Goal: Check status: Check status

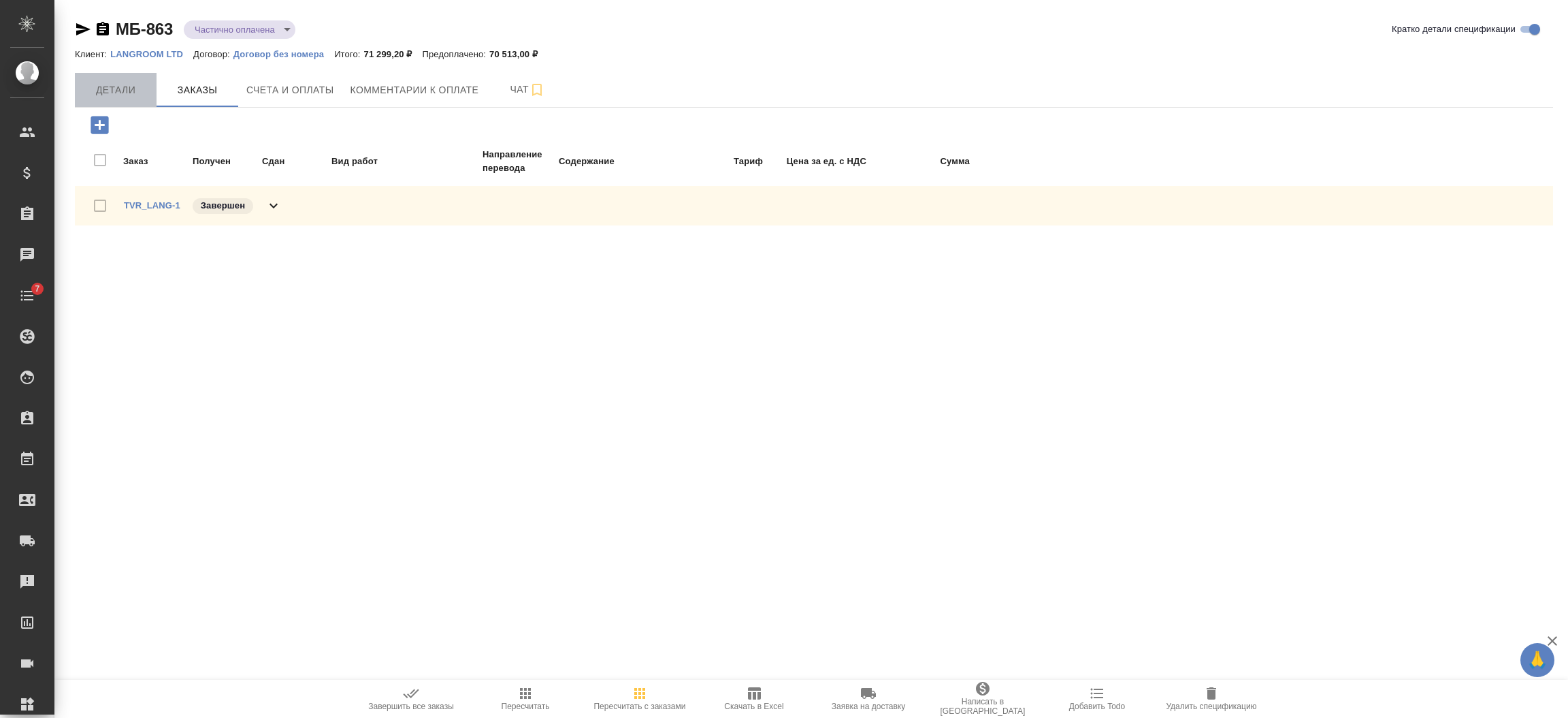
click at [132, 80] on button "Детали" at bounding box center [115, 89] width 81 height 34
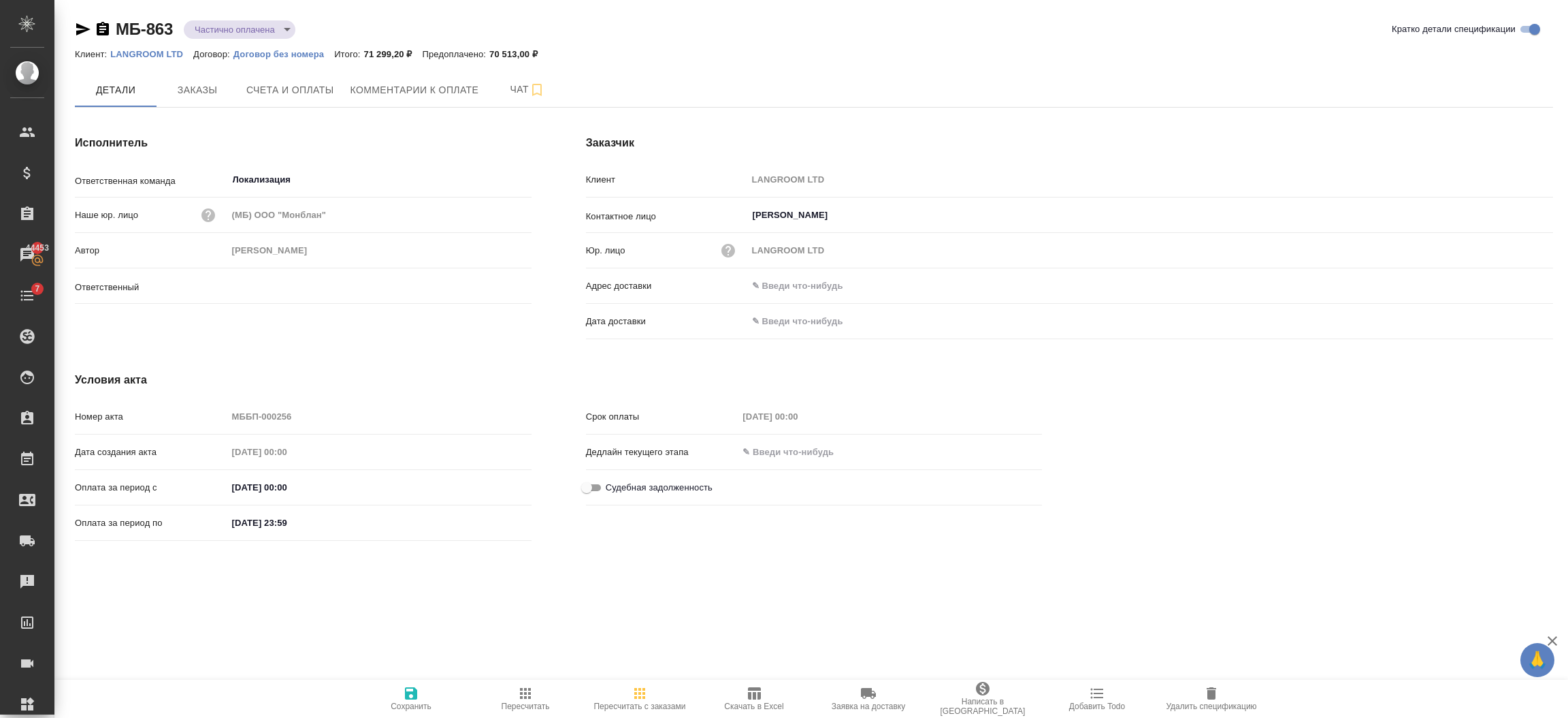
type input "[PERSON_NAME]"
click at [287, 80] on button "Счета и оплаты" at bounding box center [291, 89] width 105 height 34
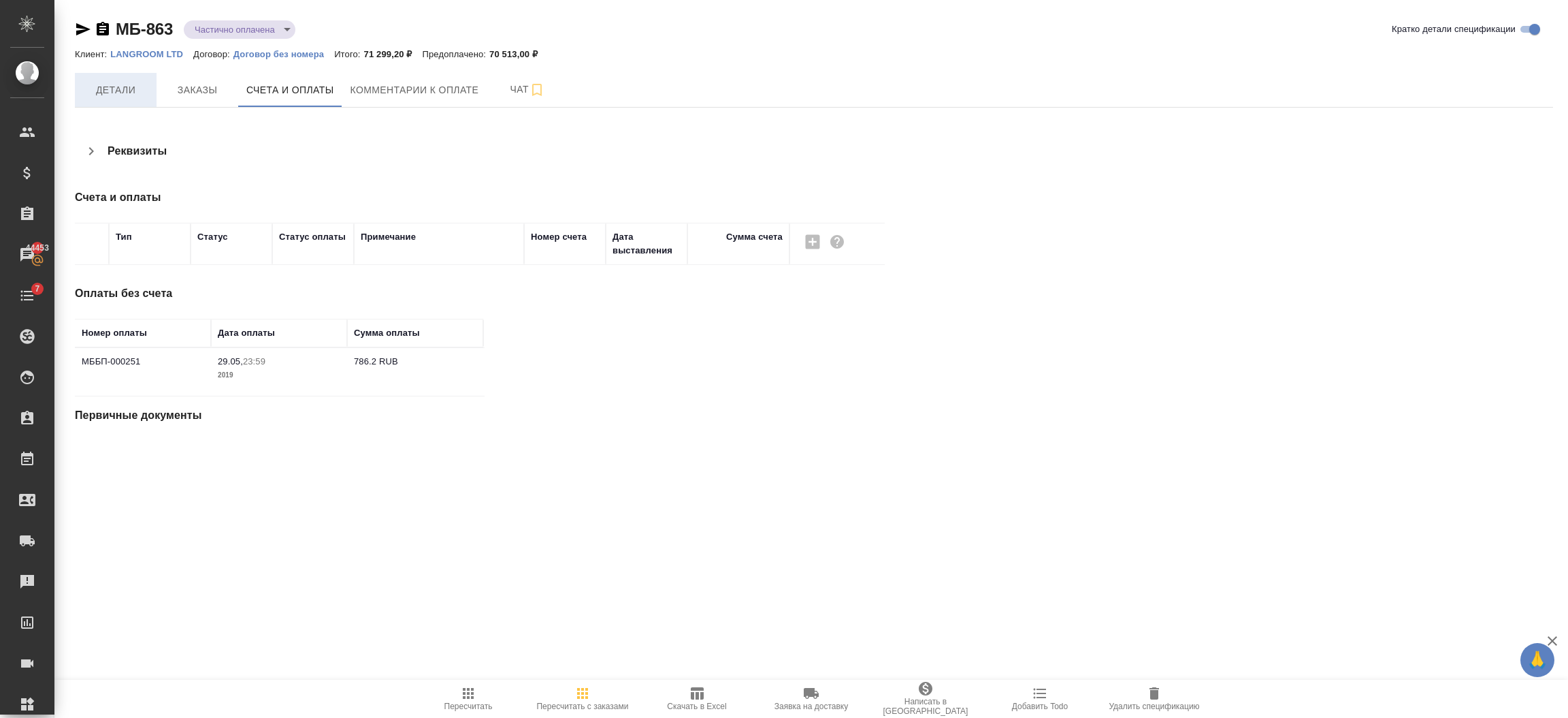
click at [91, 93] on span "Детали" at bounding box center [115, 89] width 65 height 17
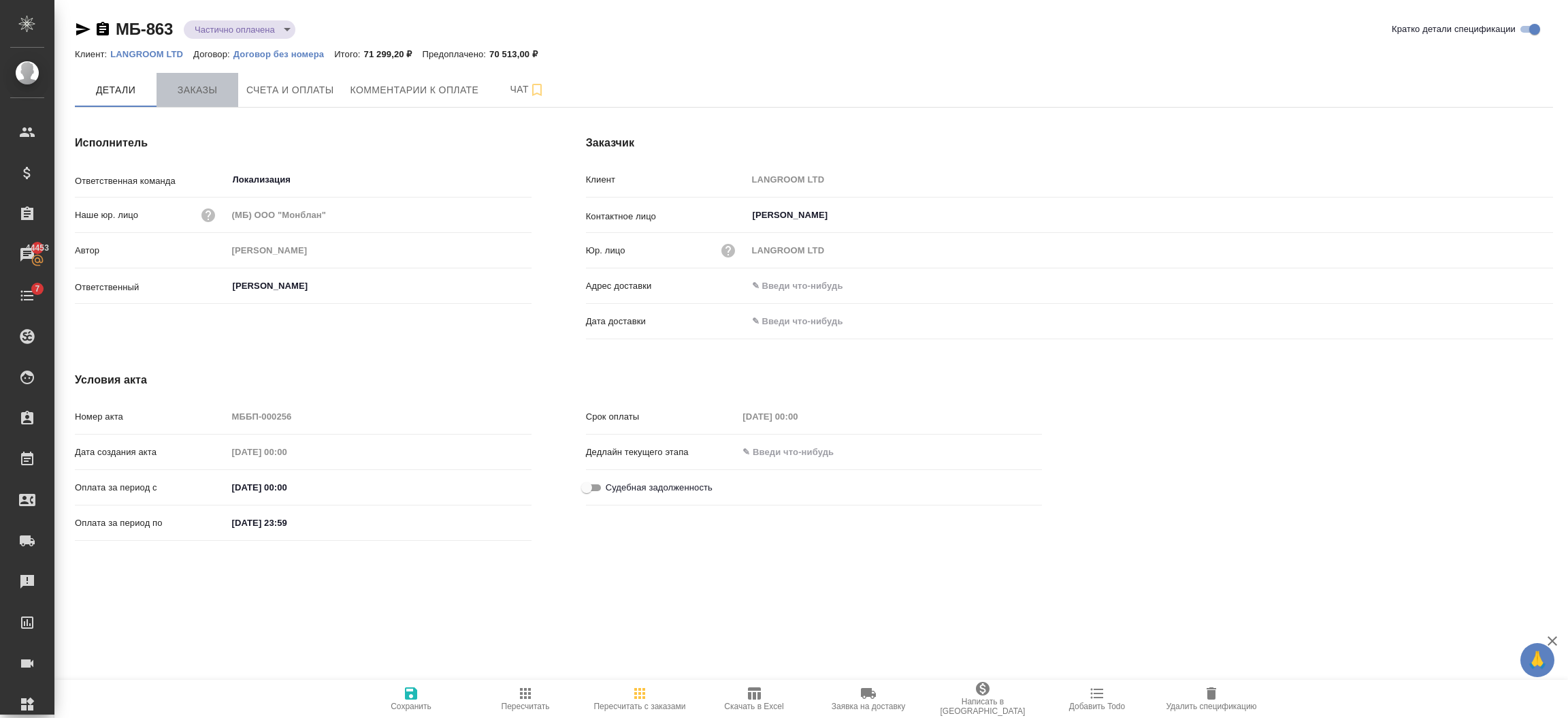
click at [207, 96] on span "Заказы" at bounding box center [197, 89] width 65 height 17
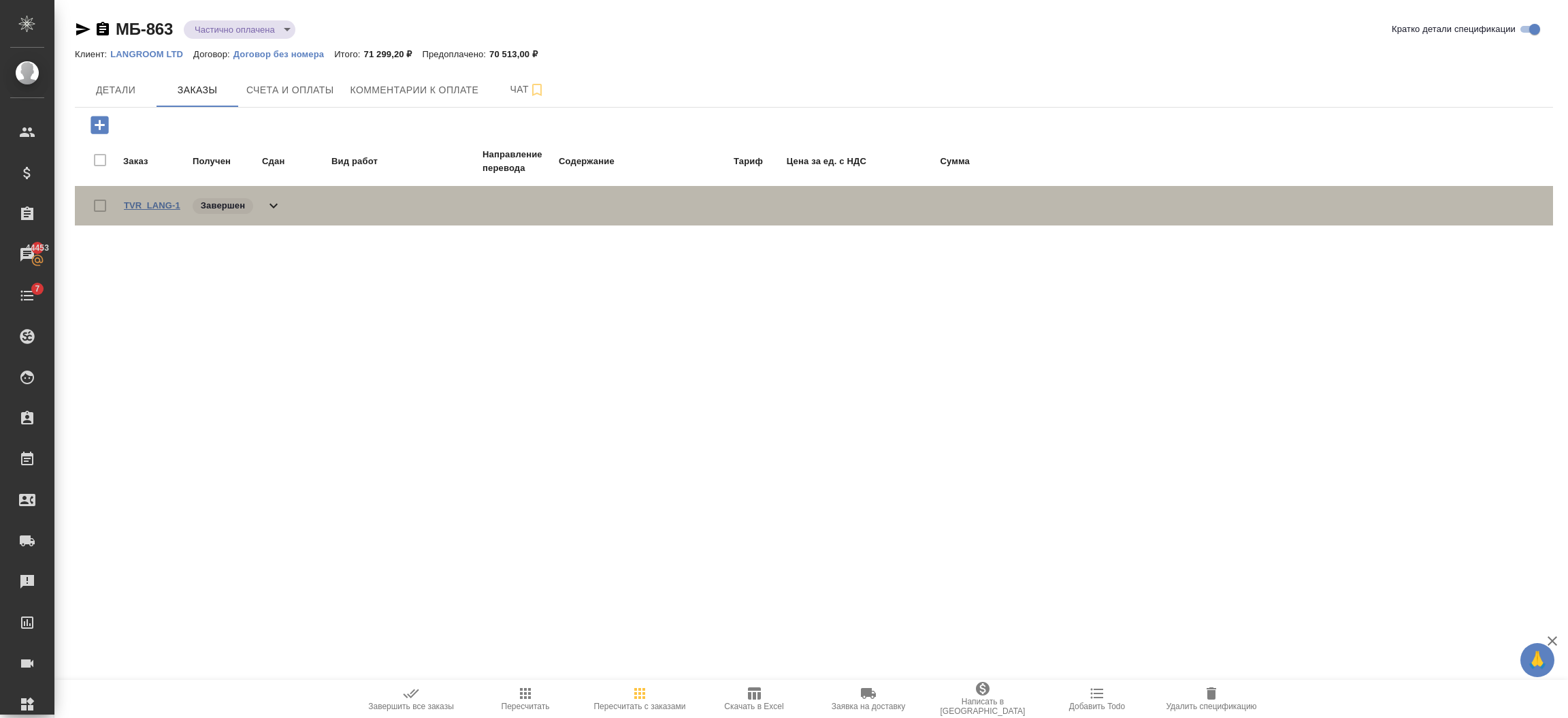
click at [141, 206] on link "TVR_LANG-1" at bounding box center [152, 205] width 56 height 10
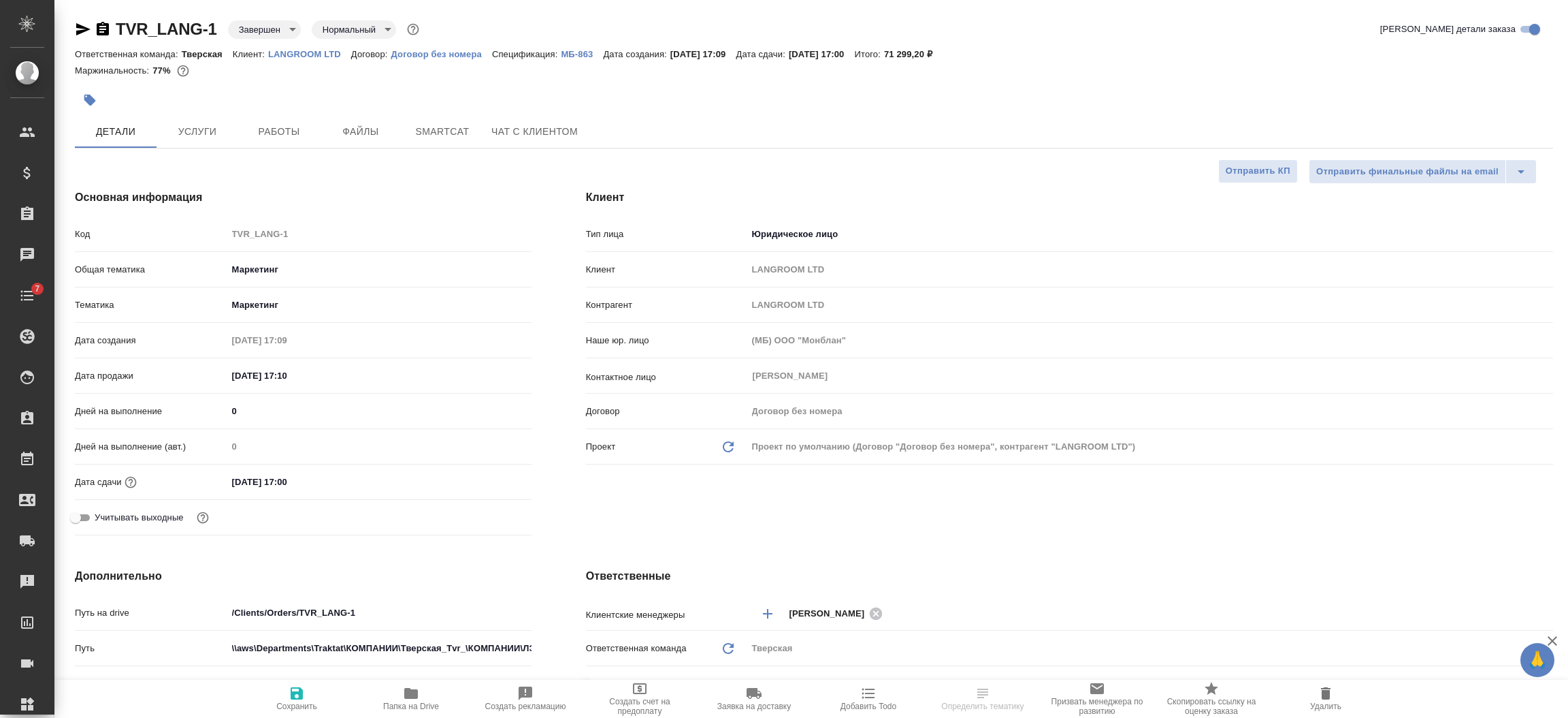
select select "RU"
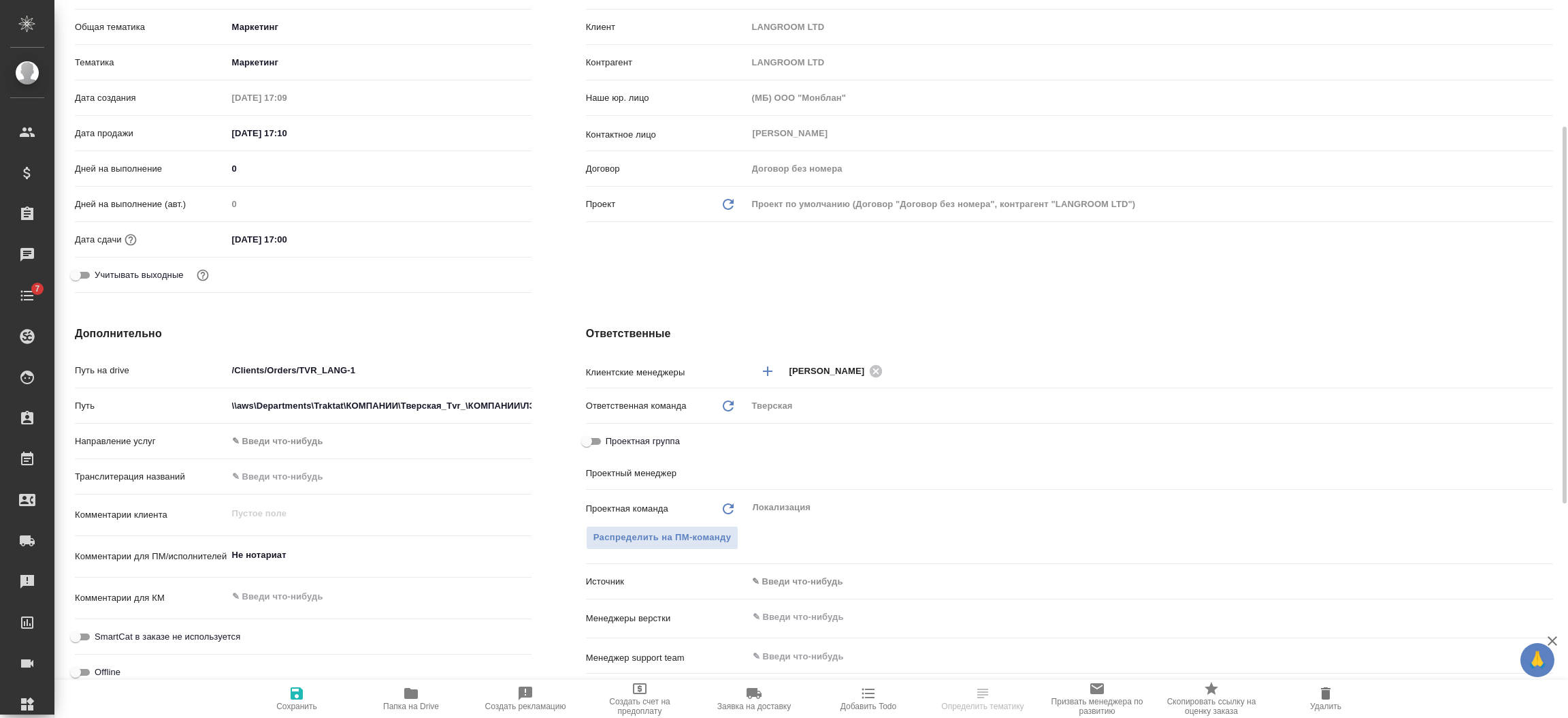
scroll to position [140, 0]
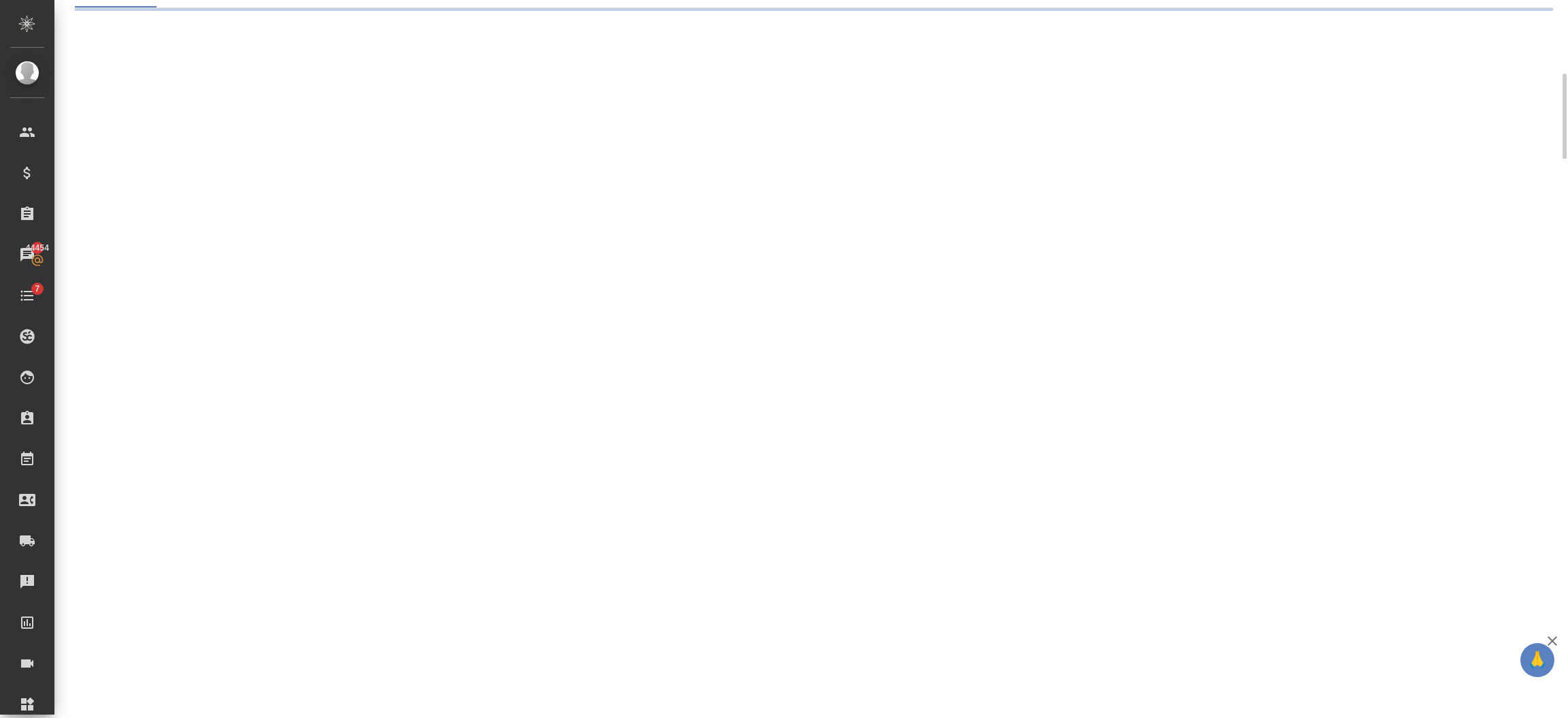
select select "RU"
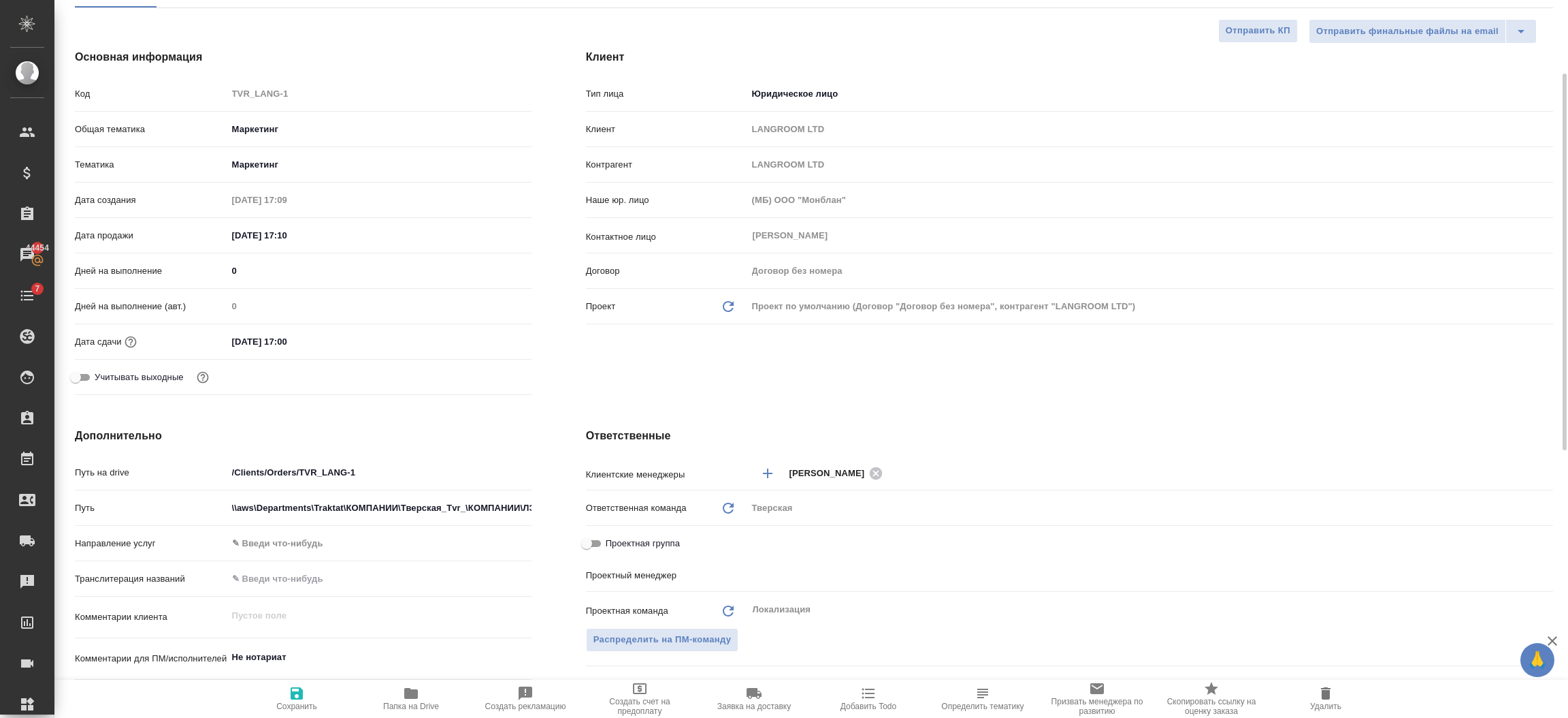
type textarea "x"
